Goal: Transaction & Acquisition: Book appointment/travel/reservation

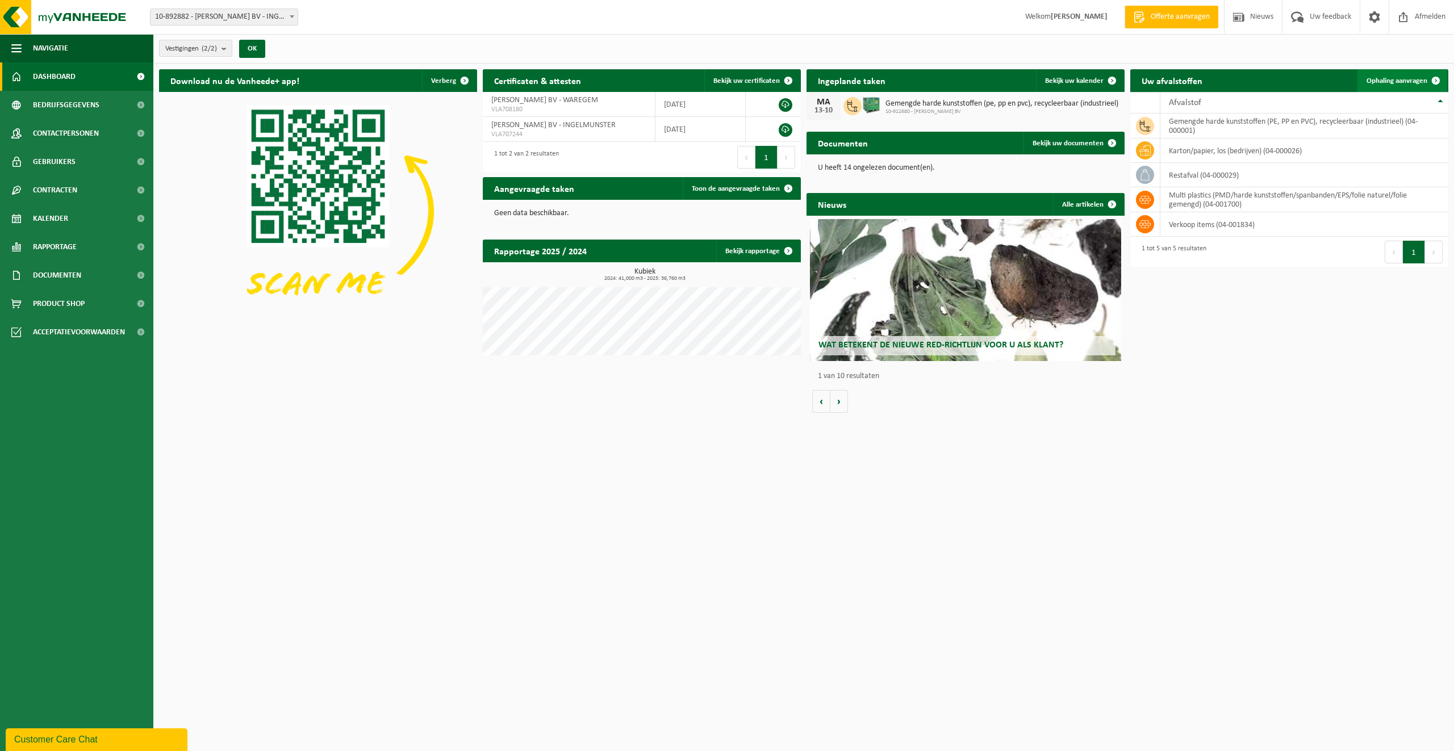
click at [1405, 82] on span "Ophaling aanvragen" at bounding box center [1396, 80] width 61 height 7
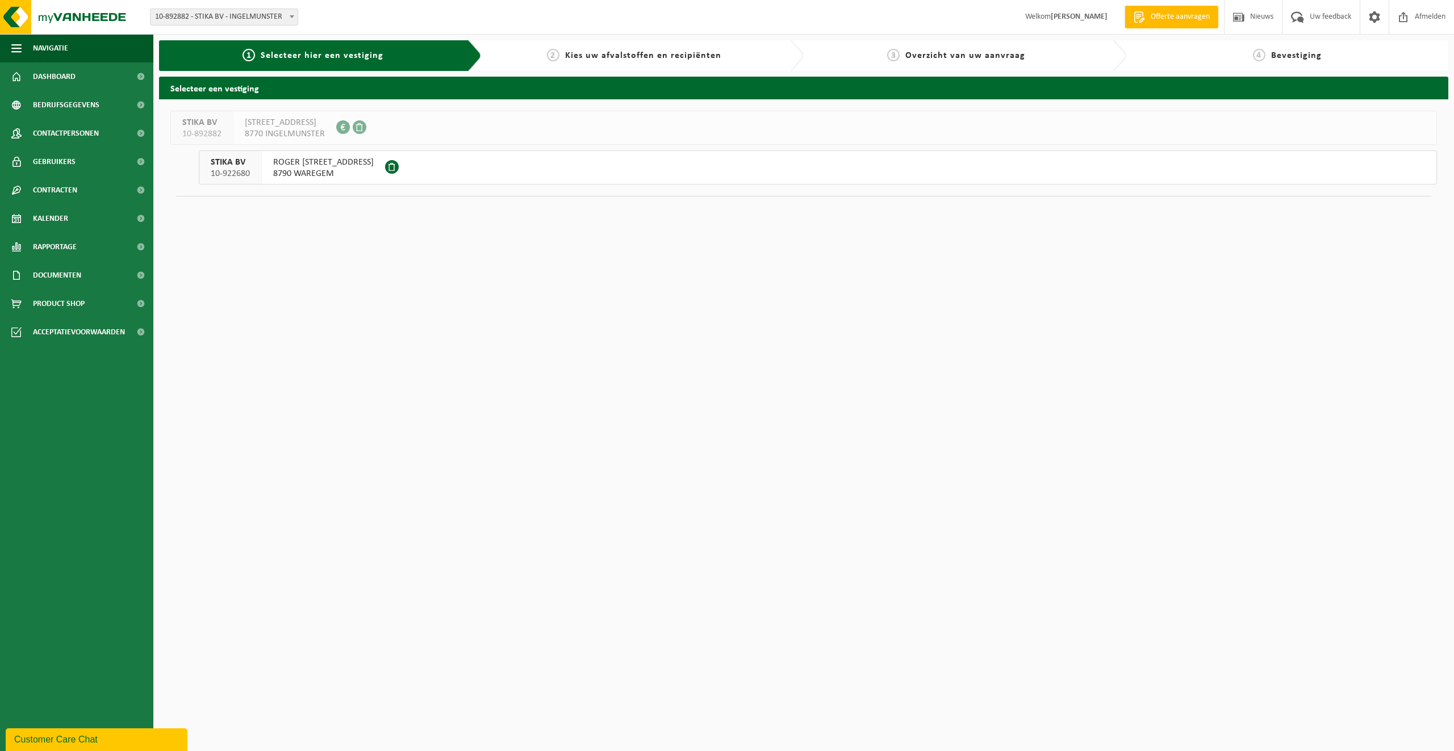
click at [315, 170] on span "8790 WAREGEM" at bounding box center [323, 173] width 101 height 11
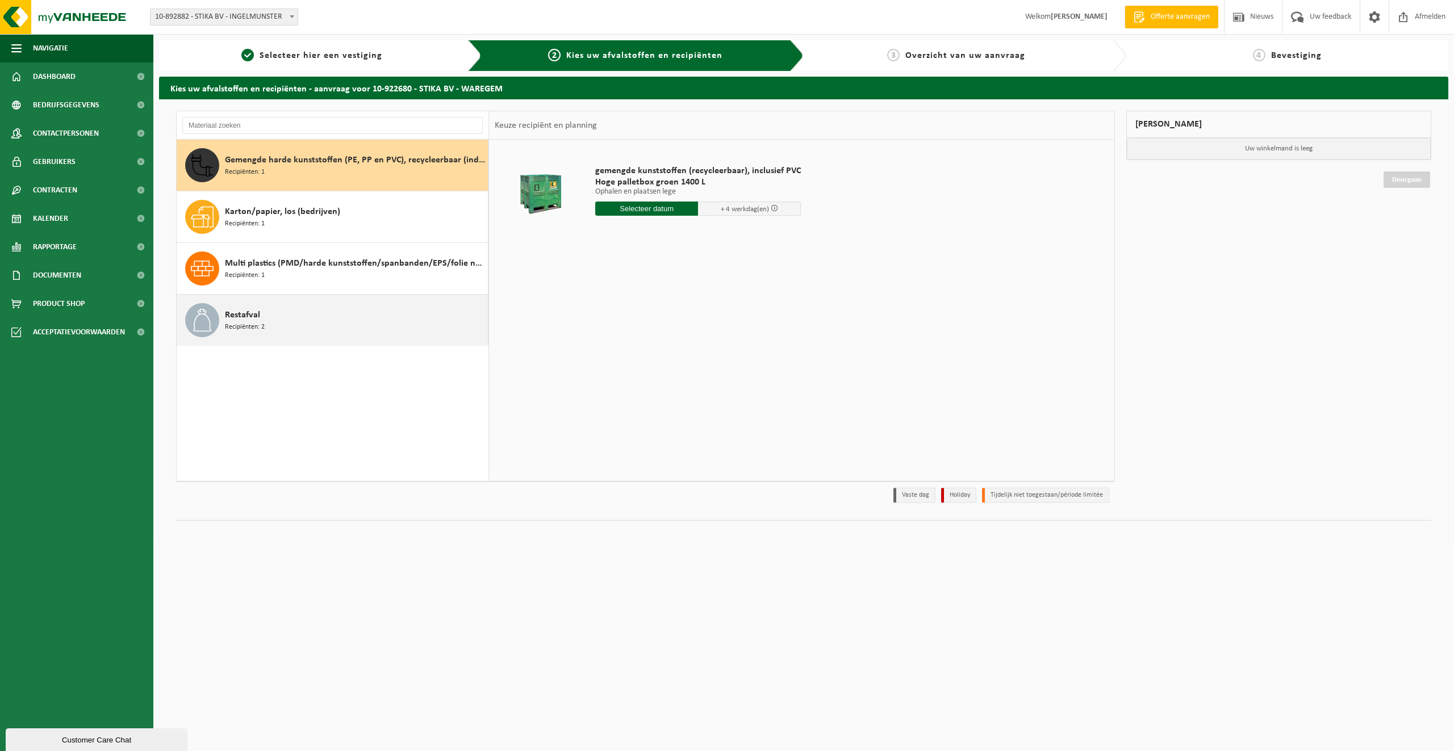
click at [319, 326] on div "Restafval Recipiënten: 2" at bounding box center [355, 320] width 260 height 34
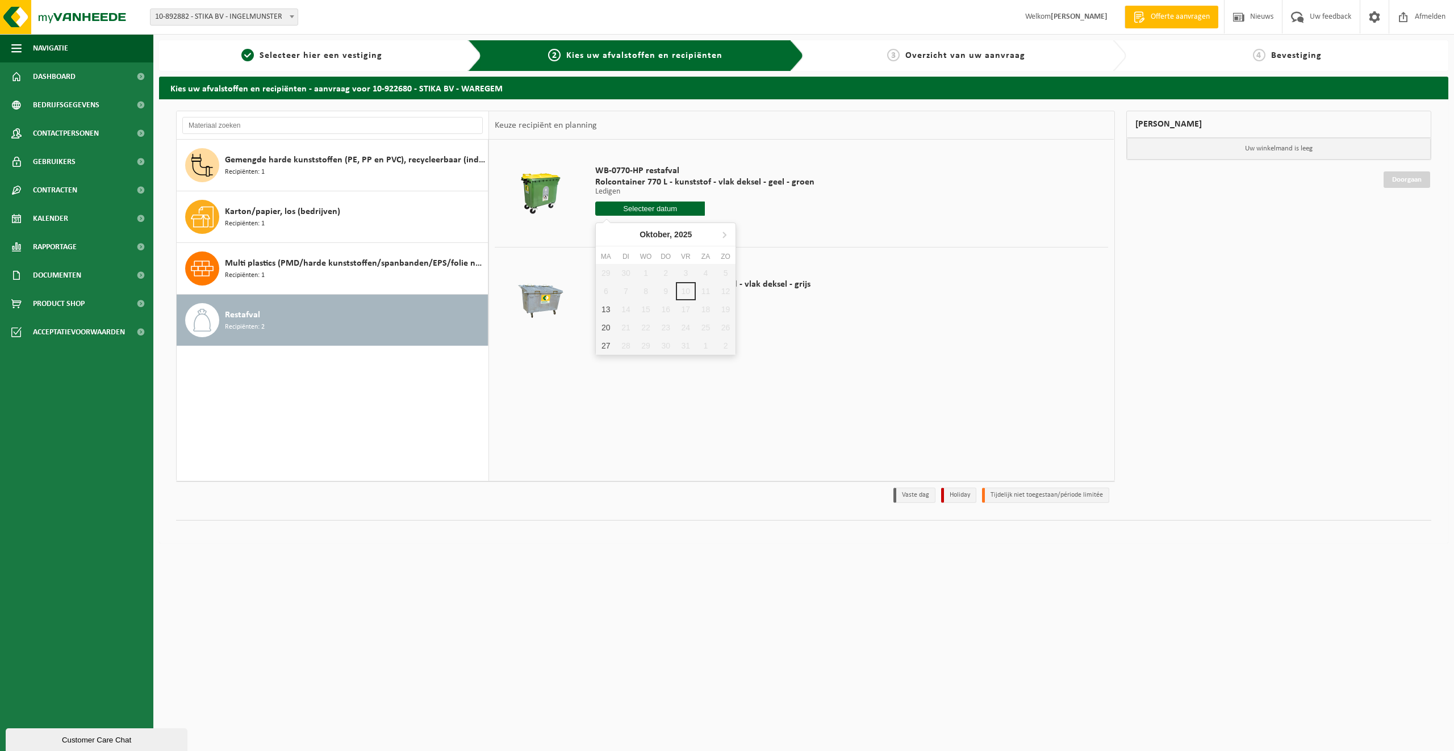
click at [646, 209] on input "text" at bounding box center [650, 209] width 110 height 14
click at [603, 310] on div "13" at bounding box center [606, 309] width 20 height 18
type input "Van 2025-10-13"
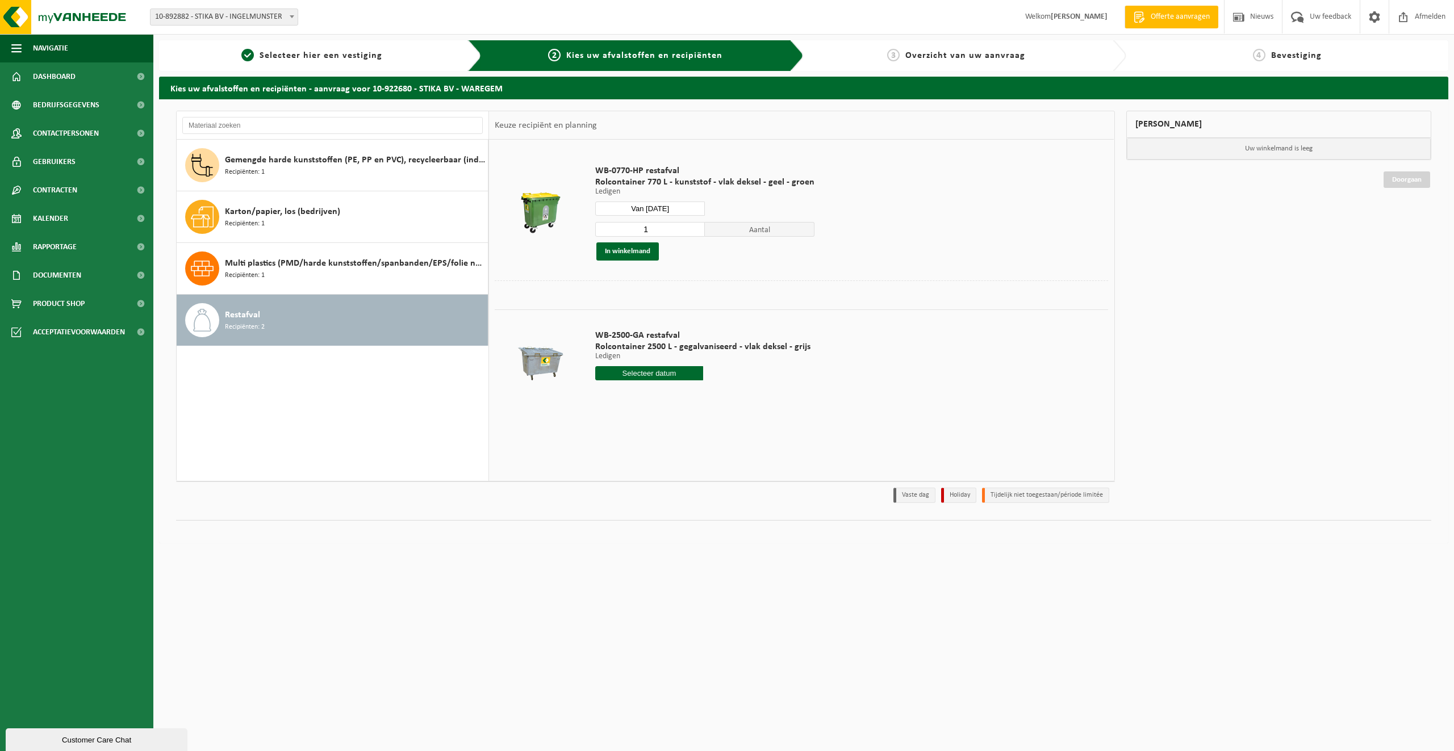
type input "1"
click at [693, 231] on input "1" at bounding box center [650, 229] width 110 height 15
click at [626, 254] on button "In winkelmand" at bounding box center [627, 251] width 62 height 18
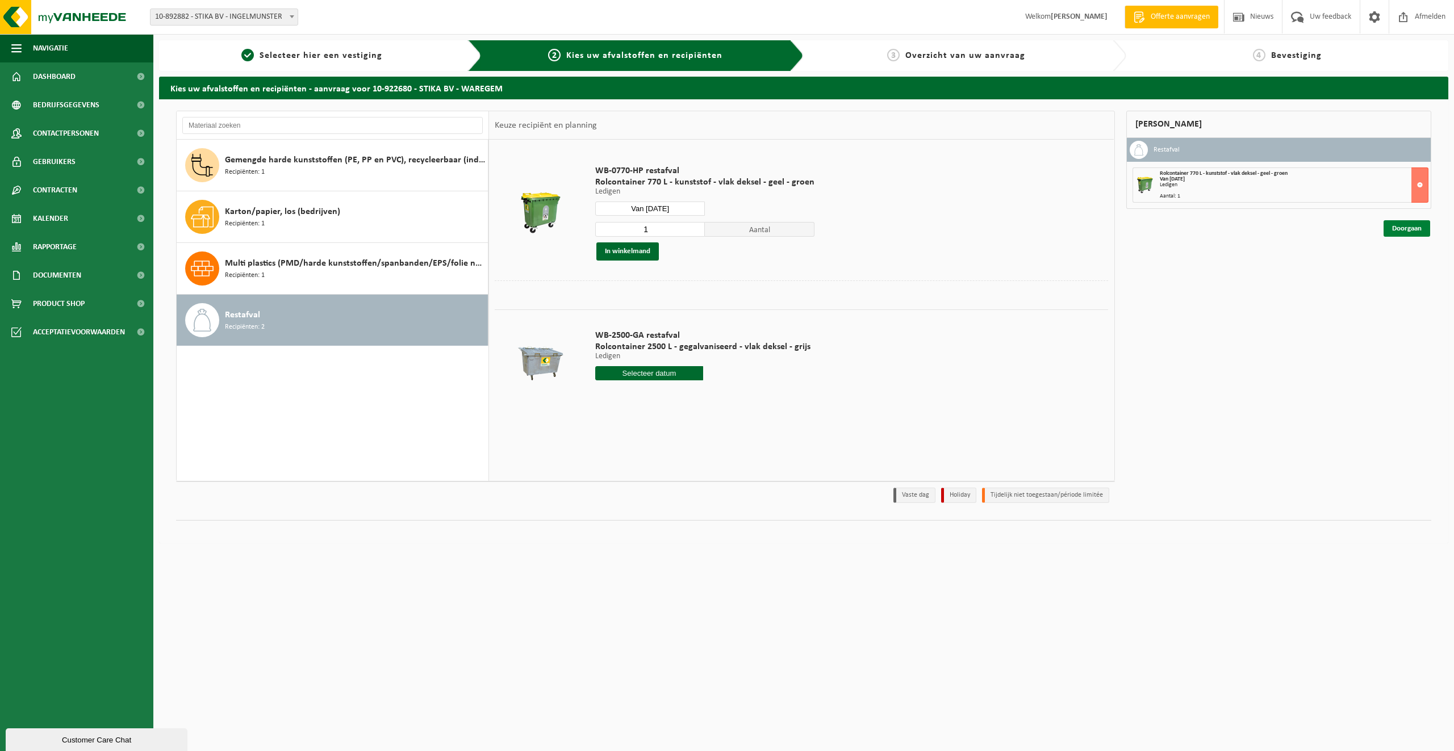
click at [1406, 229] on link "Doorgaan" at bounding box center [1406, 228] width 47 height 16
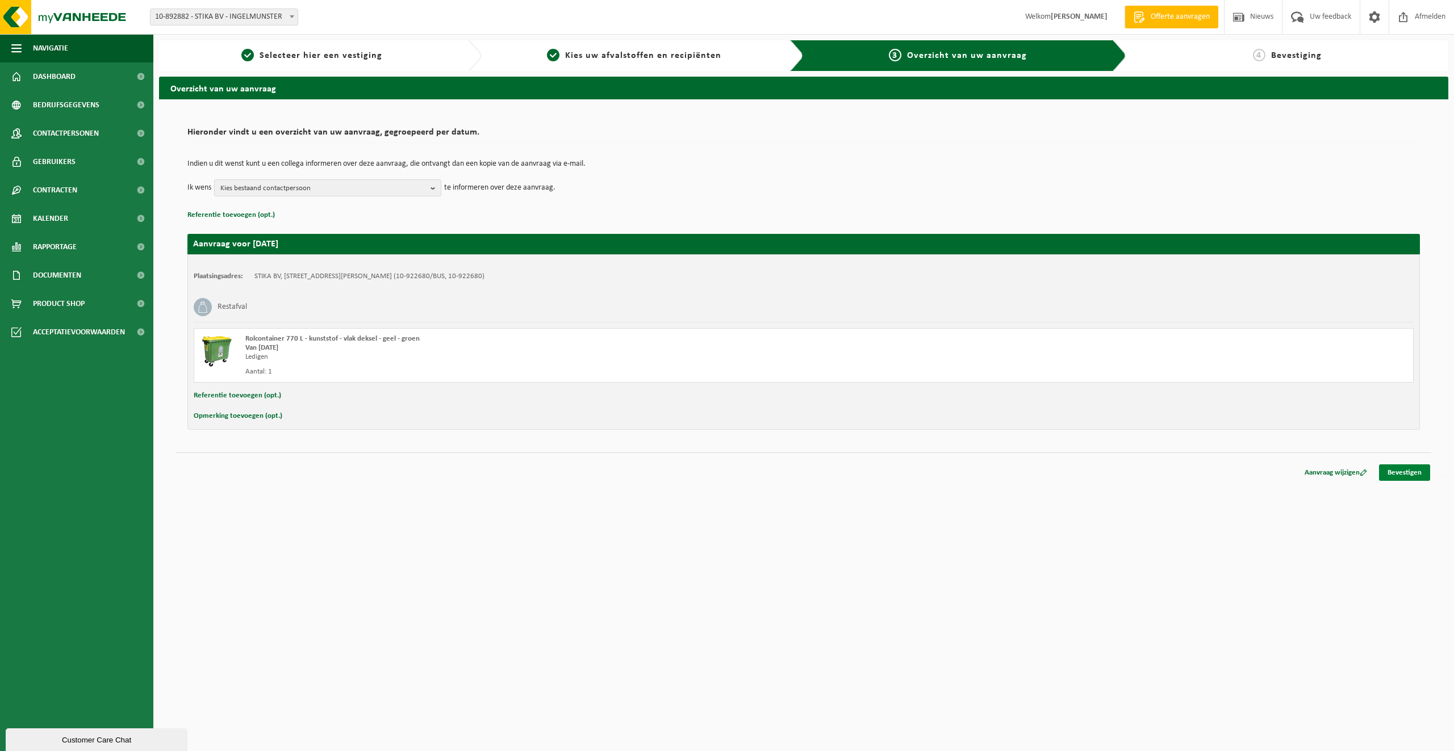
click at [1399, 472] on link "Bevestigen" at bounding box center [1404, 473] width 51 height 16
